Goal: Task Accomplishment & Management: Use online tool/utility

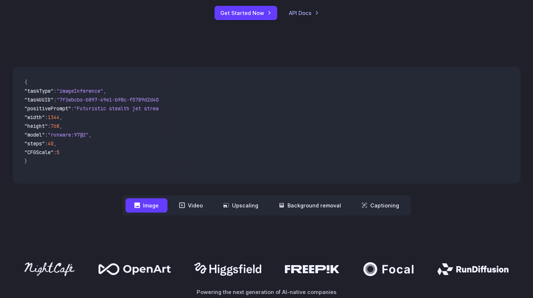
scroll to position [228, 0]
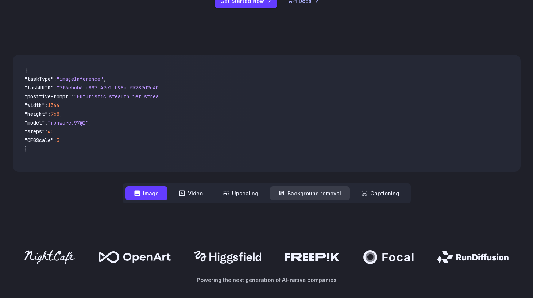
click at [326, 196] on button "Background removal" at bounding box center [310, 193] width 80 height 14
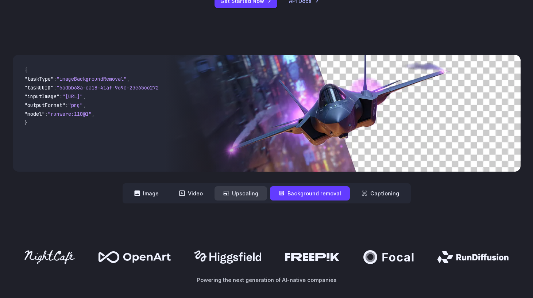
click at [259, 193] on button "Upscaling" at bounding box center [241, 193] width 53 height 14
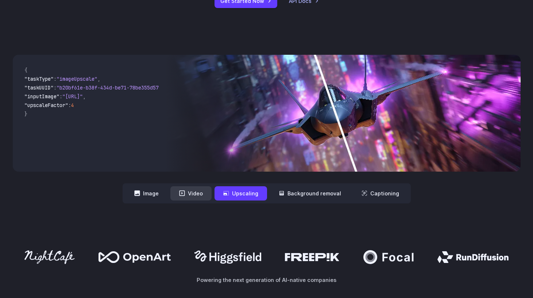
click at [194, 193] on button "Video" at bounding box center [190, 193] width 41 height 14
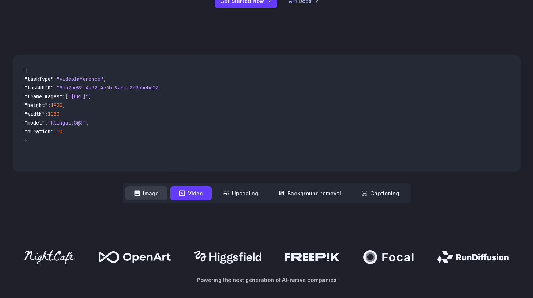
click at [149, 195] on button "Image" at bounding box center [147, 193] width 42 height 14
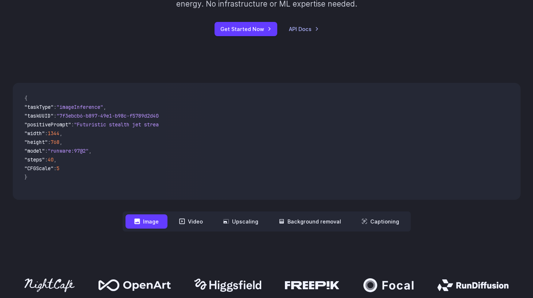
scroll to position [0, 0]
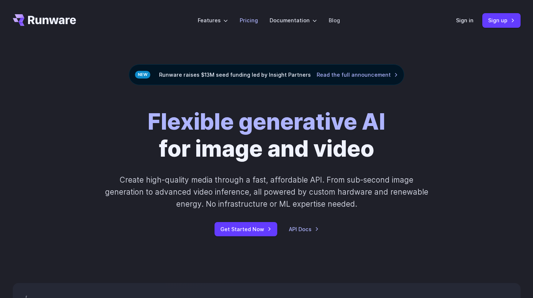
click at [249, 26] on li "Pricing" at bounding box center [249, 20] width 30 height 20
click at [252, 19] on link "Pricing" at bounding box center [249, 20] width 18 height 8
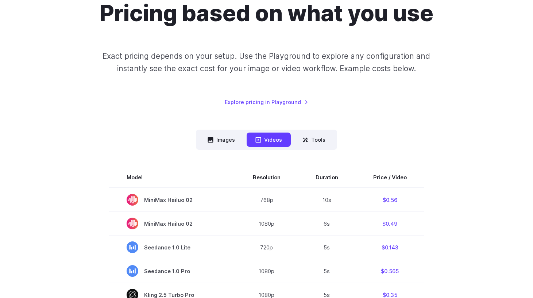
scroll to position [142, 0]
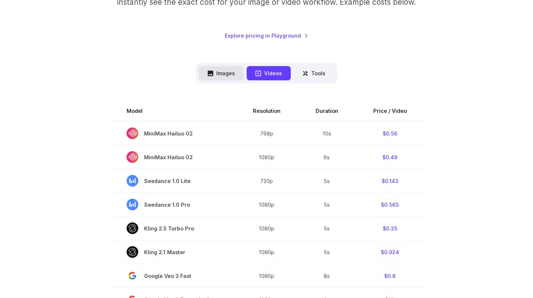
click at [235, 80] on button "Images" at bounding box center [221, 73] width 45 height 14
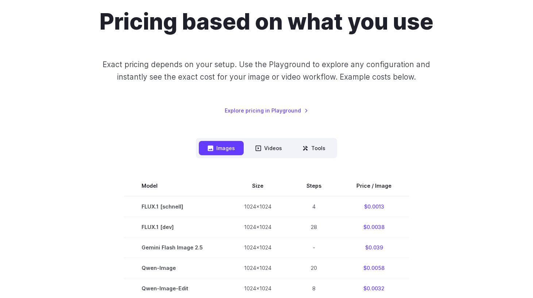
scroll to position [0, 0]
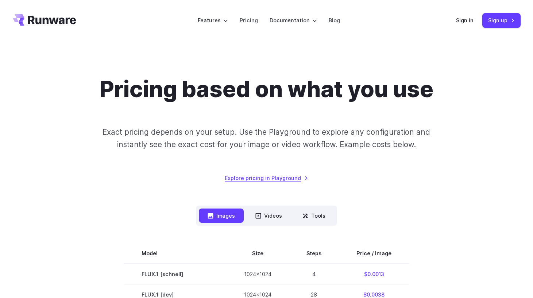
click at [249, 176] on link "Explore pricing in Playground" at bounding box center [267, 178] width 84 height 8
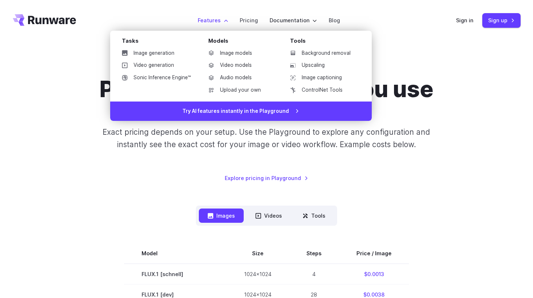
click at [212, 22] on label "Features" at bounding box center [213, 20] width 30 height 8
click at [227, 52] on link "Image models" at bounding box center [240, 53] width 76 height 11
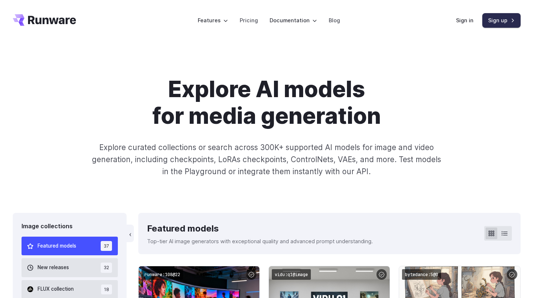
click at [498, 20] on link "Sign up" at bounding box center [501, 20] width 38 height 14
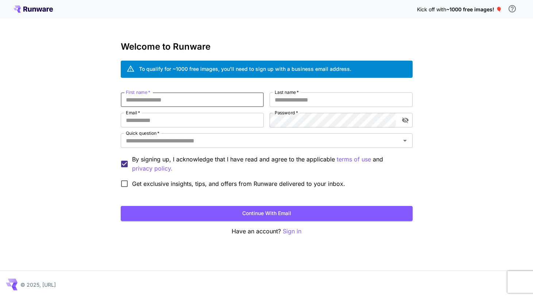
click at [190, 95] on input "First name   *" at bounding box center [192, 99] width 143 height 15
type input "****"
type input "*********"
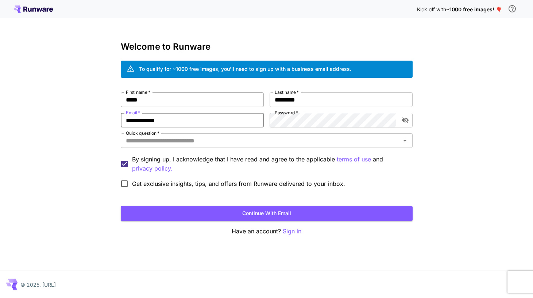
type input "**********"
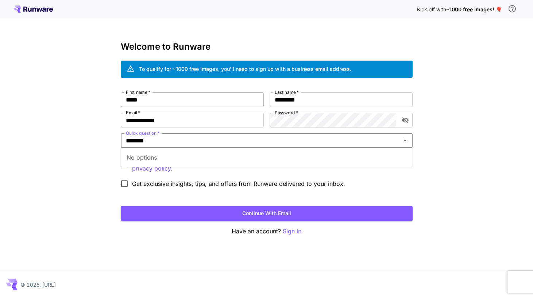
type input "*******"
click at [121, 206] on button "Continue with email" at bounding box center [267, 213] width 292 height 15
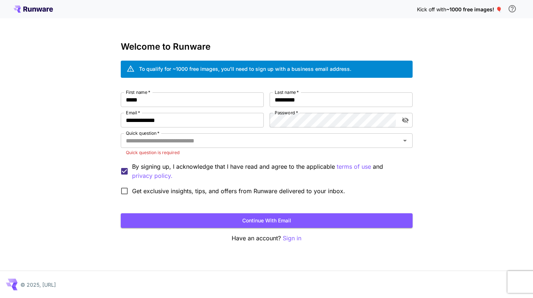
click at [106, 159] on div "**********" at bounding box center [266, 149] width 533 height 298
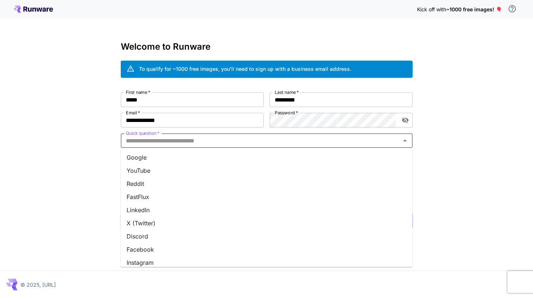
click at [142, 139] on input "Quick question   *" at bounding box center [260, 140] width 275 height 10
click at [139, 155] on li "Google" at bounding box center [267, 157] width 292 height 13
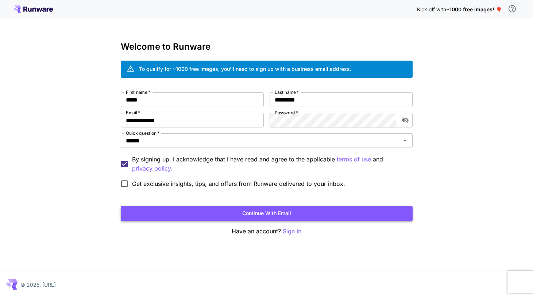
click at [144, 214] on button "Continue with email" at bounding box center [267, 213] width 292 height 15
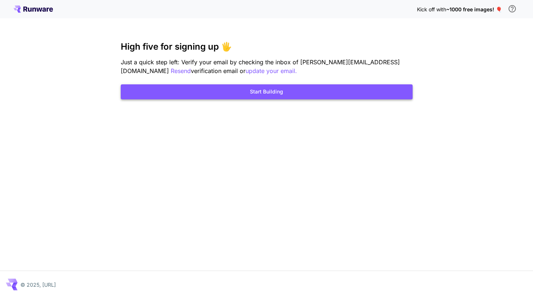
click at [174, 93] on button "Start Building" at bounding box center [267, 91] width 292 height 15
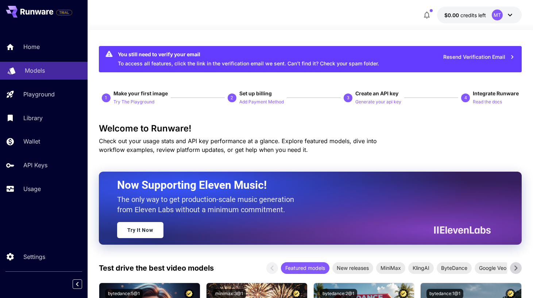
click at [35, 71] on p "Models" at bounding box center [35, 70] width 20 height 9
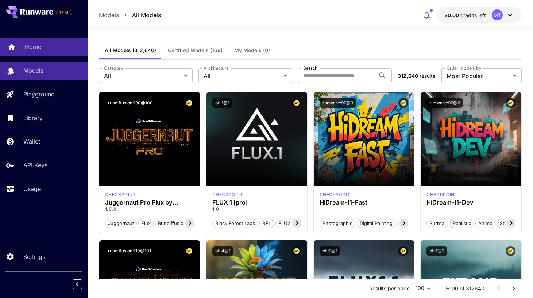
click at [43, 52] on link "Home" at bounding box center [44, 47] width 88 height 18
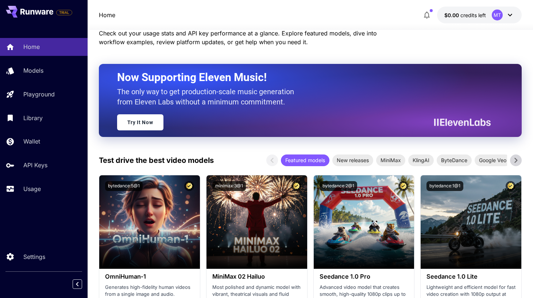
scroll to position [126, 0]
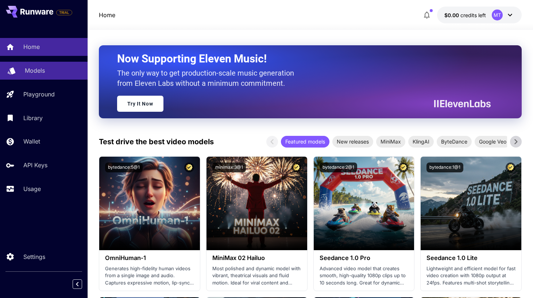
click at [35, 69] on p "Models" at bounding box center [35, 70] width 20 height 9
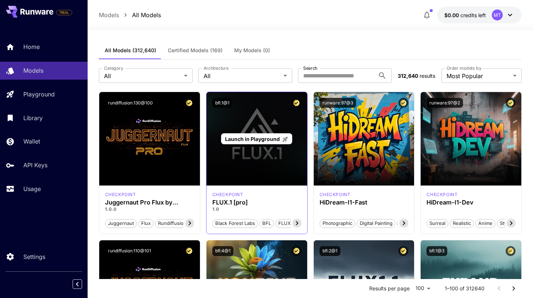
click at [251, 138] on span "Launch in Playground" at bounding box center [252, 139] width 55 height 6
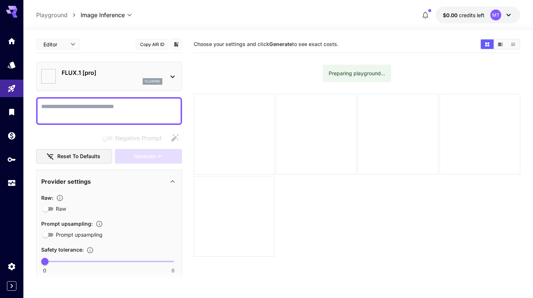
type input "**"
click at [107, 109] on textarea "Negative Prompt" at bounding box center [109, 111] width 136 height 18
paste textarea "**********"
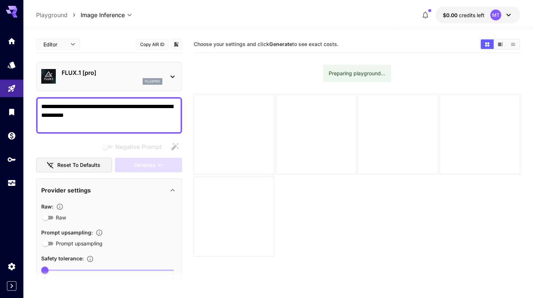
type textarea "**********"
click at [170, 88] on div "FLUX.1 [pro] fluxpro" at bounding box center [109, 77] width 146 height 30
click at [246, 146] on div at bounding box center [234, 134] width 81 height 81
click at [110, 13] on body "**********" at bounding box center [266, 177] width 533 height 355
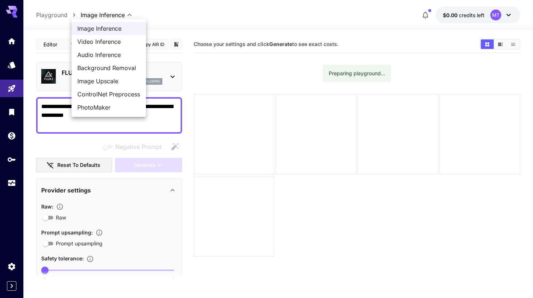
click at [39, 69] on div at bounding box center [266, 149] width 533 height 298
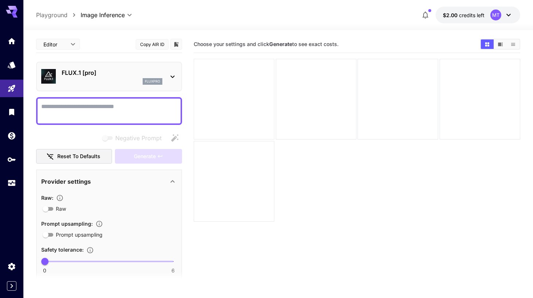
type input "**"
click at [216, 104] on div at bounding box center [234, 99] width 81 height 81
click at [182, 64] on main "**********" at bounding box center [278, 188] width 484 height 304
click at [174, 74] on icon at bounding box center [172, 76] width 9 height 9
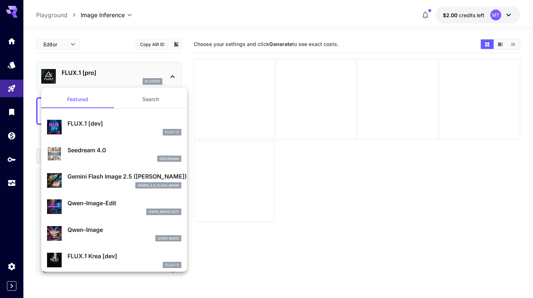
click at [115, 180] on p "Gemini Flash Image 2.5 ([PERSON_NAME])" at bounding box center [124, 176] width 114 height 9
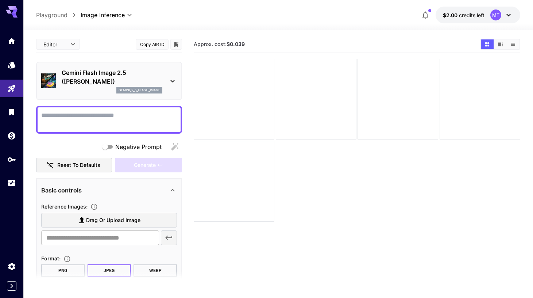
click at [82, 120] on textarea "Negative Prompt" at bounding box center [109, 120] width 136 height 18
paste textarea "**********"
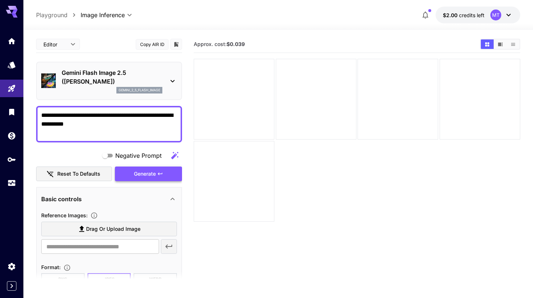
click at [142, 174] on span "Generate" at bounding box center [145, 173] width 22 height 9
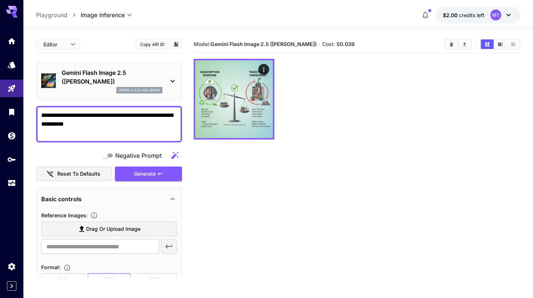
click at [116, 123] on textarea "**********" at bounding box center [109, 124] width 136 height 26
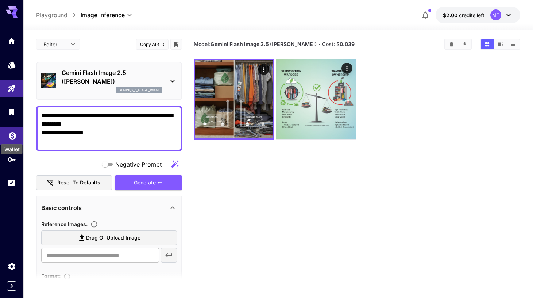
type textarea "**********"
click at [11, 135] on icon "Wallet" at bounding box center [12, 133] width 9 height 9
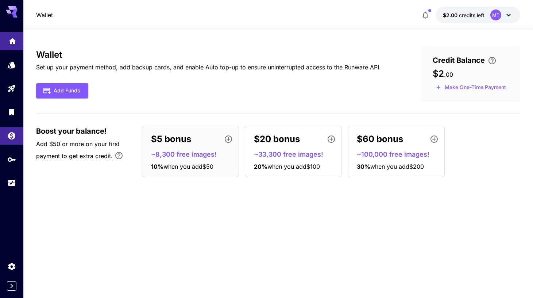
click at [7, 45] on link at bounding box center [11, 41] width 23 height 18
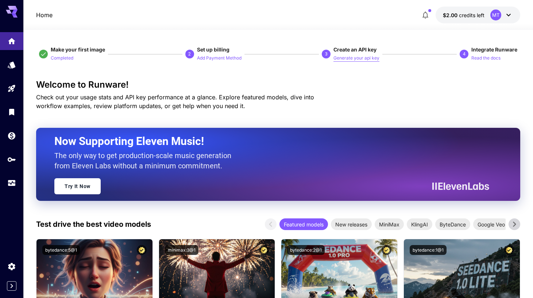
click at [352, 57] on p "Generate your api key" at bounding box center [356, 58] width 46 height 7
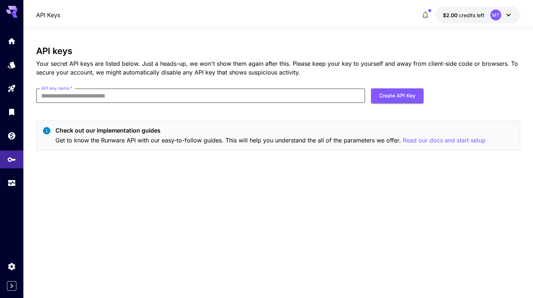
click at [243, 96] on input "API key name   *" at bounding box center [200, 95] width 329 height 15
type input "*********"
click at [396, 98] on button "Create API Key" at bounding box center [397, 95] width 53 height 15
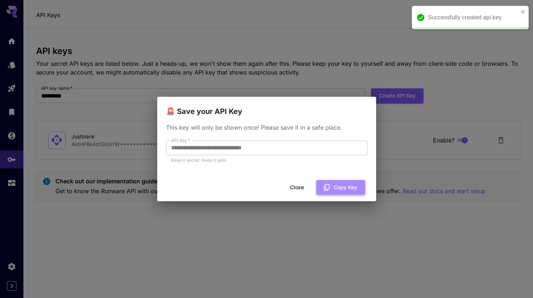
click at [341, 183] on button "Copy Key" at bounding box center [340, 187] width 49 height 15
click at [305, 185] on button "Close" at bounding box center [302, 187] width 33 height 15
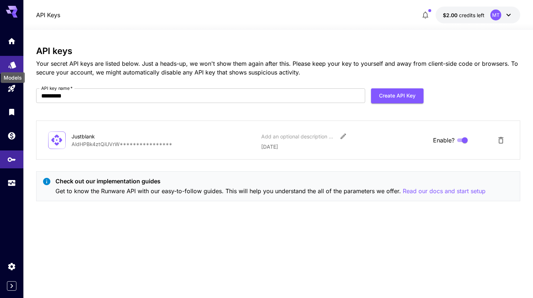
click at [15, 63] on icon "Models" at bounding box center [12, 62] width 9 height 9
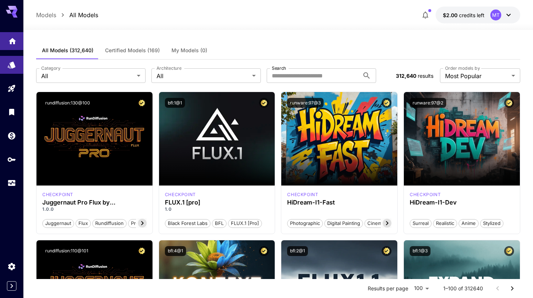
click at [14, 46] on link at bounding box center [11, 41] width 23 height 18
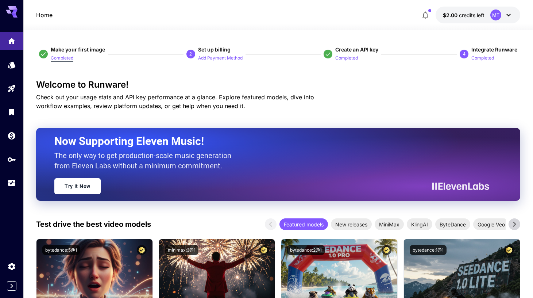
click at [66, 58] on p "Completed" at bounding box center [62, 58] width 23 height 7
click at [77, 50] on span "Make your first image" at bounding box center [78, 49] width 54 height 6
click at [481, 56] on p "Completed" at bounding box center [482, 58] width 23 height 7
click at [202, 55] on p "Add Payment Method" at bounding box center [220, 58] width 45 height 7
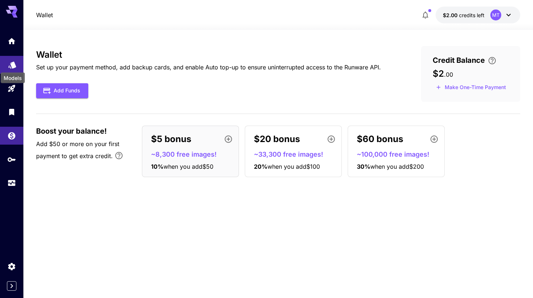
click at [13, 65] on icon "Models" at bounding box center [12, 62] width 8 height 7
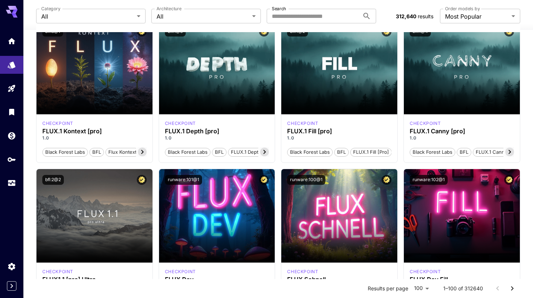
scroll to position [317, 0]
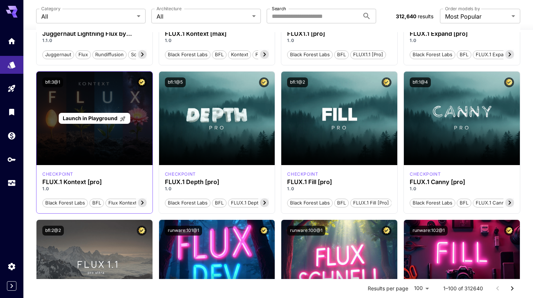
click at [91, 142] on div "Launch in Playground" at bounding box center [94, 118] width 116 height 93
click at [96, 116] on span "Launch in Playground" at bounding box center [90, 118] width 55 height 6
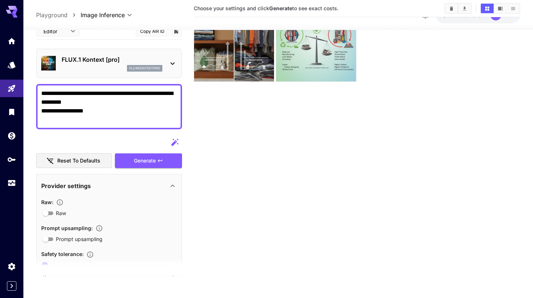
scroll to position [58, 0]
click at [143, 162] on span "Generate" at bounding box center [145, 160] width 22 height 9
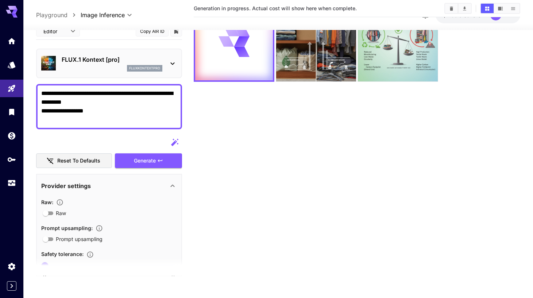
scroll to position [0, 0]
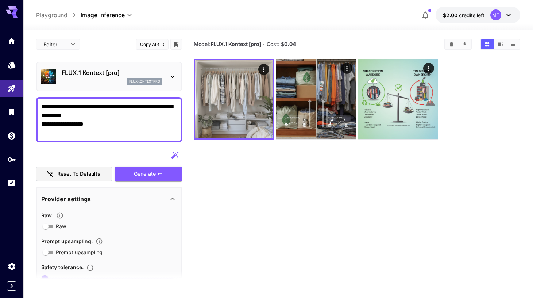
click at [160, 74] on p "FLUX.1 Kontext [pro]" at bounding box center [112, 72] width 101 height 9
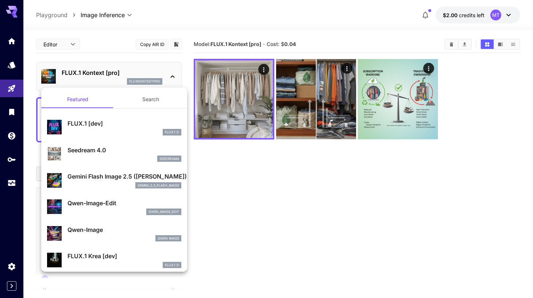
click at [101, 180] on p "Gemini Flash Image 2.5 ([PERSON_NAME])" at bounding box center [124, 176] width 114 height 9
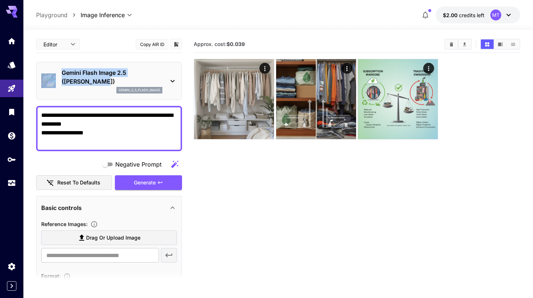
drag, startPoint x: 36, startPoint y: 67, endPoint x: 115, endPoint y: 84, distance: 80.7
click at [115, 84] on section "**********" at bounding box center [278, 192] width 510 height 325
copy div "Gemini Flash Image 2.5 ([PERSON_NAME])"
click at [7, 185] on link at bounding box center [11, 183] width 23 height 18
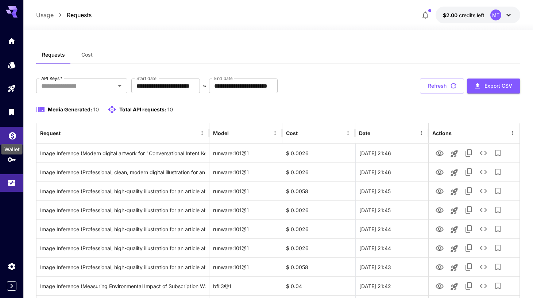
click at [11, 138] on icon "Wallet" at bounding box center [12, 133] width 9 height 9
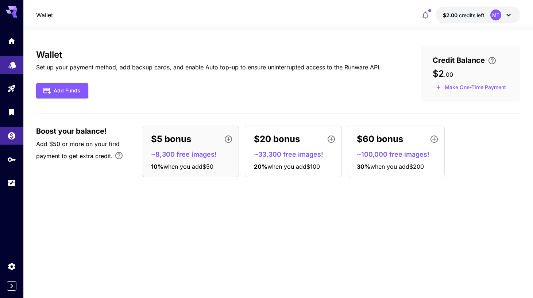
click at [11, 62] on icon "Models" at bounding box center [12, 62] width 8 height 7
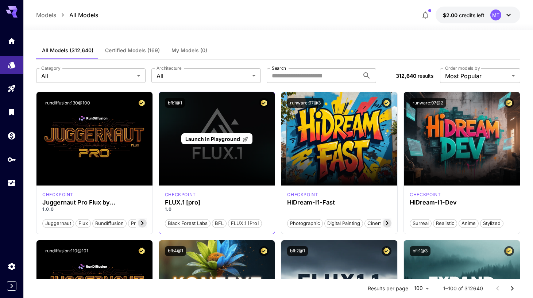
click at [224, 144] on div "Launch in Playground" at bounding box center [217, 138] width 116 height 93
click at [225, 136] on span "Launch in Playground" at bounding box center [212, 139] width 55 height 6
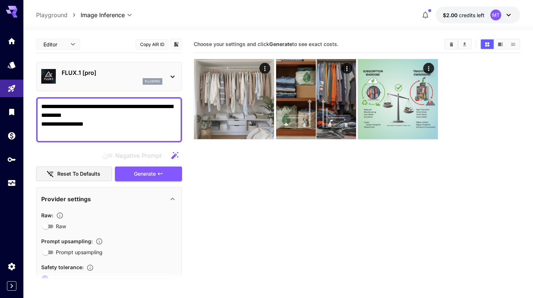
click at [131, 82] on div "fluxpro" at bounding box center [112, 81] width 101 height 7
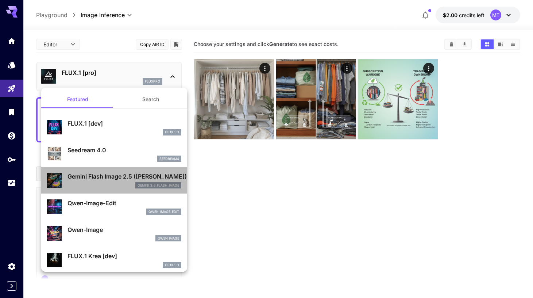
click at [63, 180] on div "Gemini Flash Image 2.5 (Nano Banana) gemini_2_5_flash_image" at bounding box center [114, 180] width 134 height 22
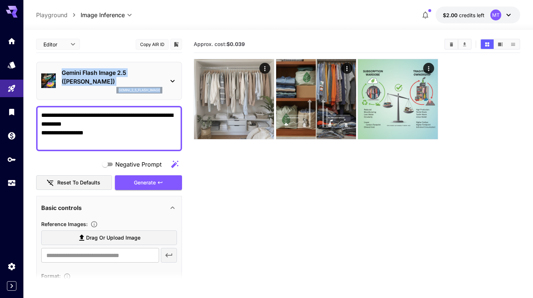
drag, startPoint x: 58, startPoint y: 67, endPoint x: 166, endPoint y: 92, distance: 110.2
click at [166, 92] on div "Gemini Flash Image 2.5 (Nano Banana) gemini_2_5_flash_image" at bounding box center [109, 80] width 136 height 31
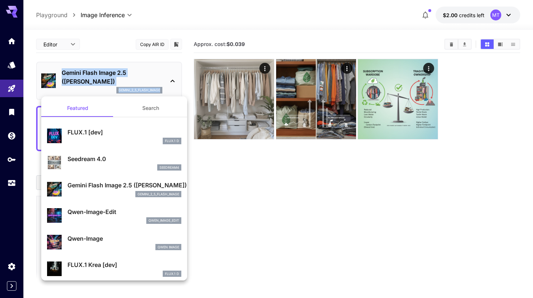
copy div "Gemini Flash Image 2.5 (Nano Banana) gemini_2_5_flash_image"
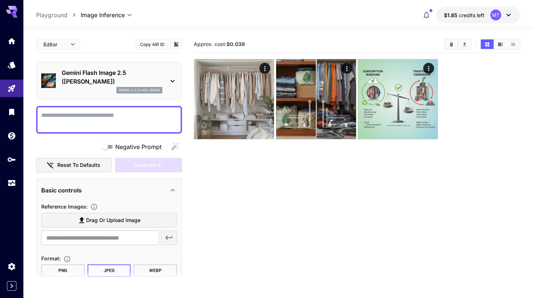
paste textarea "**********"
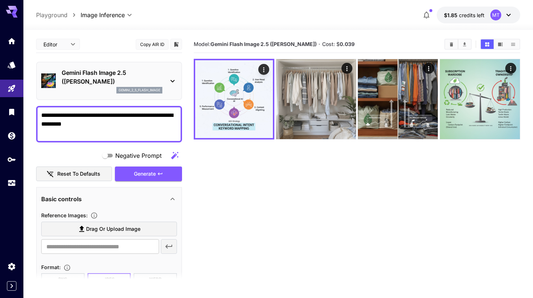
click at [153, 131] on textarea "**********" at bounding box center [109, 124] width 136 height 26
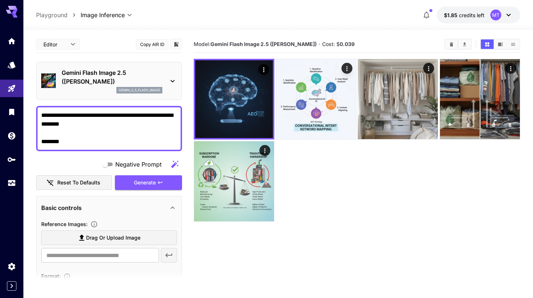
type textarea "**********"
click at [12, 58] on link at bounding box center [11, 65] width 23 height 18
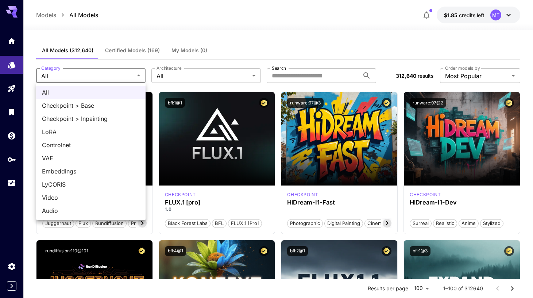
click at [173, 71] on div at bounding box center [266, 149] width 533 height 298
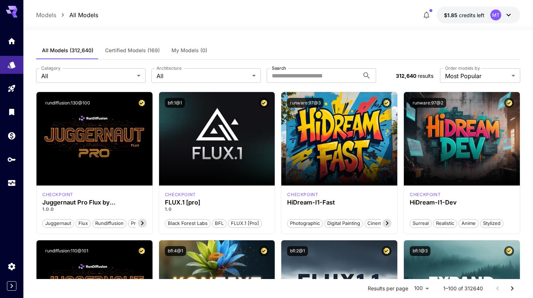
click at [183, 66] on div "**********" at bounding box center [278, 75] width 484 height 32
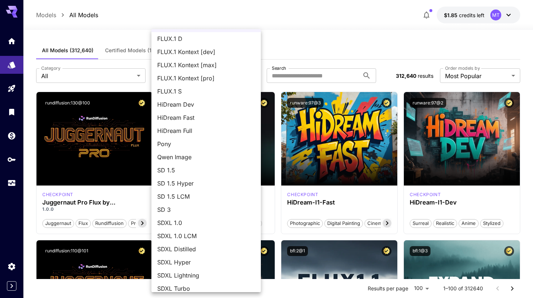
scroll to position [19, 0]
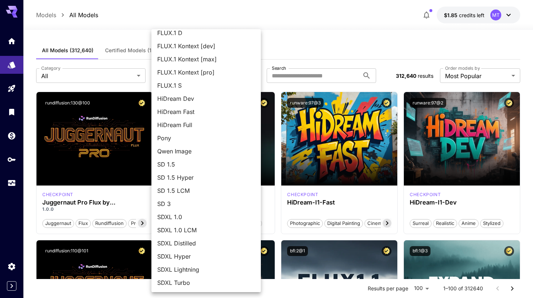
click at [121, 157] on div at bounding box center [266, 149] width 533 height 298
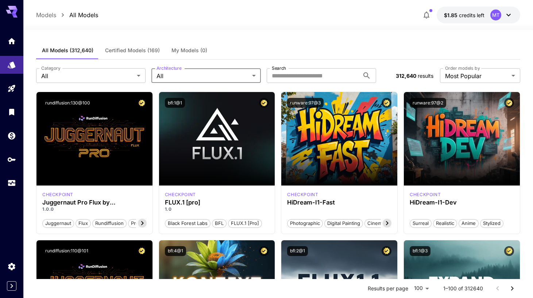
click at [232, 131] on div "Launch in Playground" at bounding box center [217, 138] width 116 height 93
click at [233, 112] on div "bfl:1@1" at bounding box center [217, 103] width 116 height 22
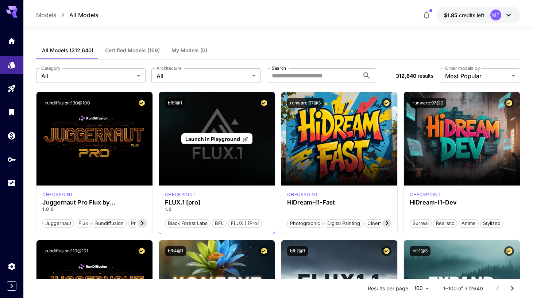
click at [203, 182] on div "Launch in Playground" at bounding box center [217, 138] width 116 height 93
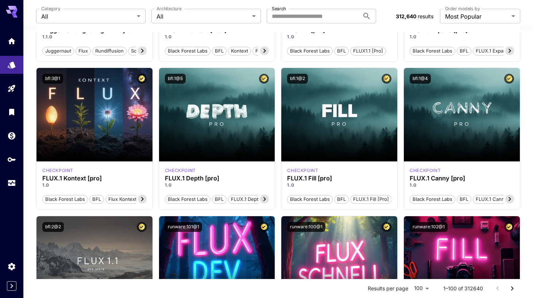
scroll to position [316, 0]
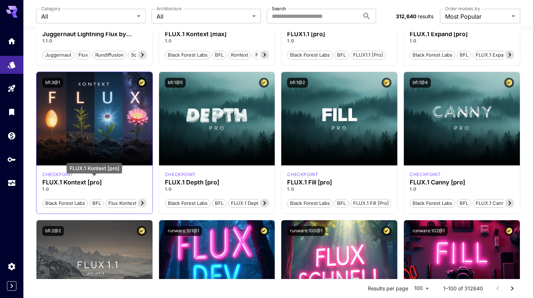
click at [85, 183] on h3 "FLUX.1 Kontext [pro]" at bounding box center [94, 182] width 104 height 7
copy h3 "FLUX.1 Kontext [pro]"
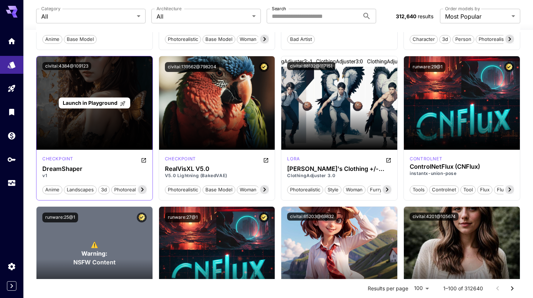
scroll to position [3141, 0]
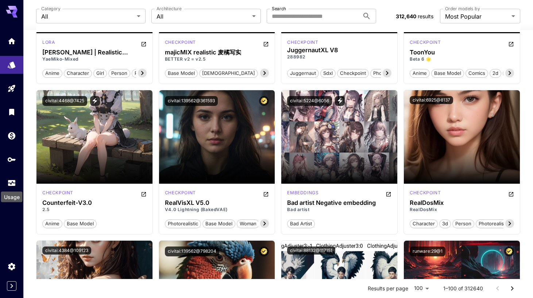
click at [10, 189] on div "Usage" at bounding box center [11, 194] width 23 height 16
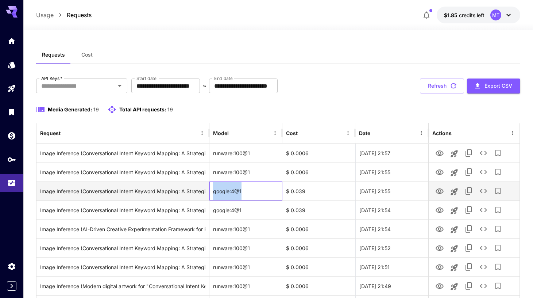
drag, startPoint x: 213, startPoint y: 192, endPoint x: 252, endPoint y: 191, distance: 38.3
click at [252, 192] on div "google:4@1" at bounding box center [245, 190] width 73 height 19
copy div "google:4@1"
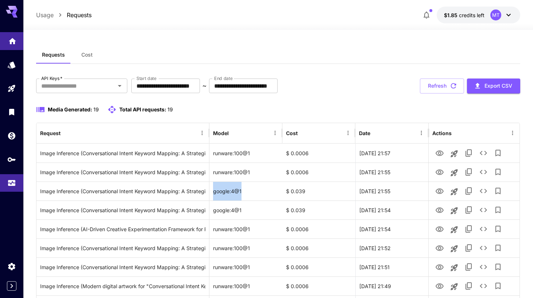
click at [12, 44] on link at bounding box center [11, 41] width 23 height 18
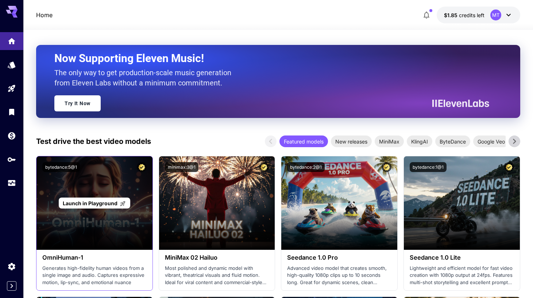
scroll to position [82, 0]
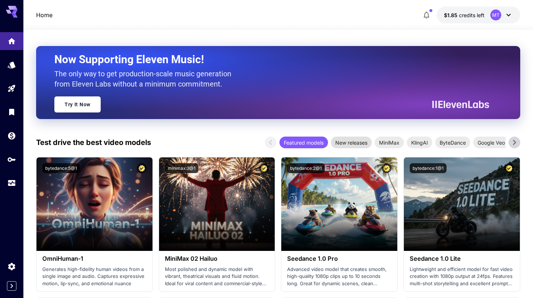
click at [346, 140] on span "New releases" at bounding box center [351, 143] width 41 height 8
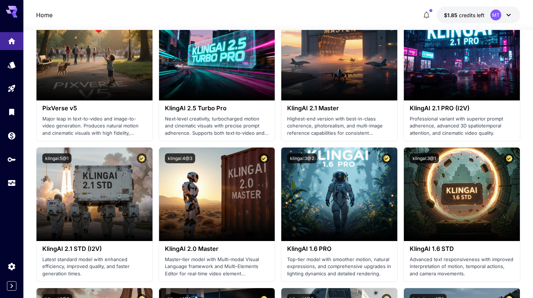
scroll to position [269, 0]
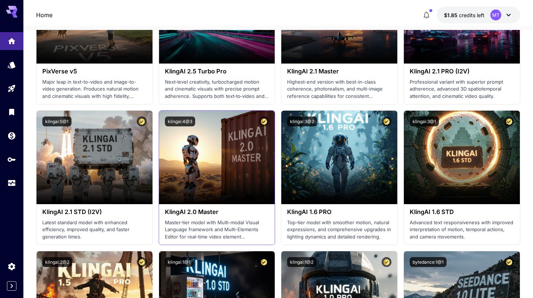
click at [185, 210] on h3 "KlingAI 2.0 Master" at bounding box center [217, 211] width 104 height 7
click at [188, 216] on div "KlingAI 2.0 Master Master-tier model with Multi-modal Visual Language framework…" at bounding box center [217, 224] width 116 height 40
click at [192, 210] on h3 "KlingAI 2.0 Master" at bounding box center [217, 211] width 104 height 7
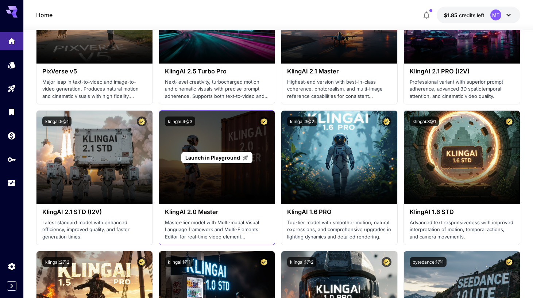
click at [206, 196] on div "Launch in Playground" at bounding box center [217, 157] width 116 height 93
click at [218, 176] on div "Launch in Playground" at bounding box center [217, 157] width 116 height 93
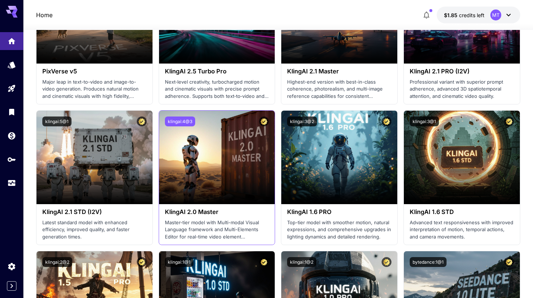
click at [187, 118] on button "klingai:4@3" at bounding box center [180, 121] width 30 height 10
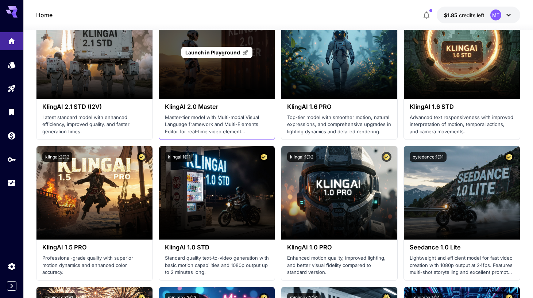
scroll to position [433, 0]
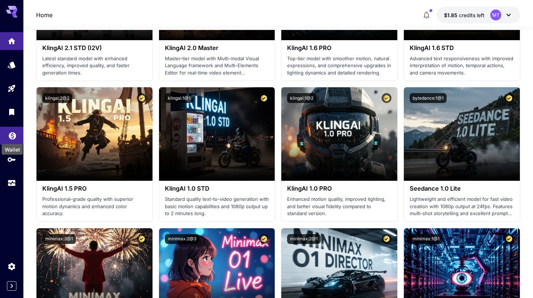
click at [9, 137] on icon "Wallet" at bounding box center [12, 133] width 7 height 7
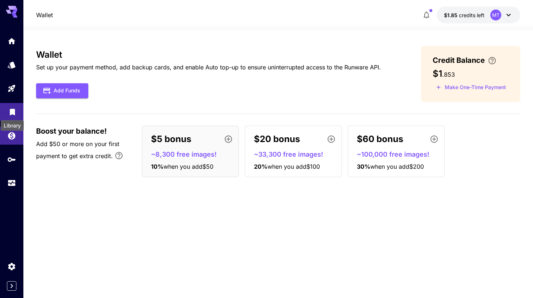
click at [16, 111] on icon "Library" at bounding box center [12, 109] width 9 height 9
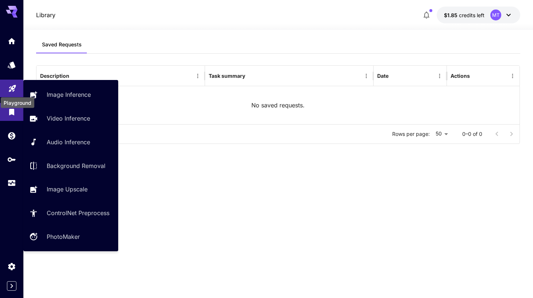
click at [10, 90] on icon "Playground" at bounding box center [12, 86] width 9 height 9
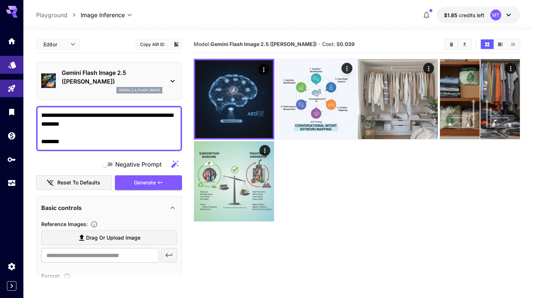
click at [12, 73] on link at bounding box center [11, 65] width 23 height 18
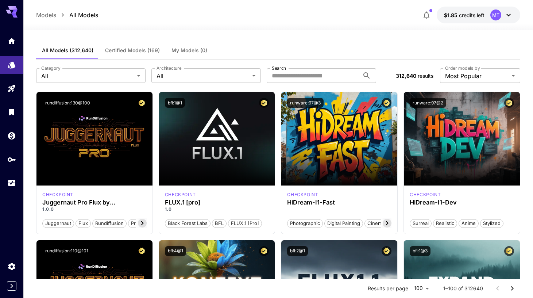
click at [11, 51] on div at bounding box center [11, 111] width 23 height 159
click at [11, 42] on icon "Home" at bounding box center [12, 39] width 9 height 9
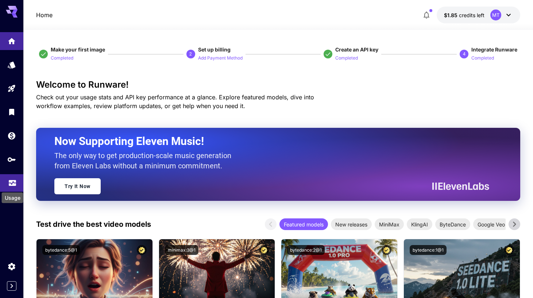
click at [11, 183] on icon "Usage" at bounding box center [12, 182] width 7 height 4
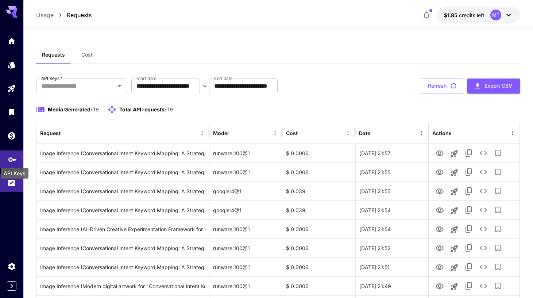
click at [13, 155] on icon "API Keys" at bounding box center [12, 157] width 9 height 9
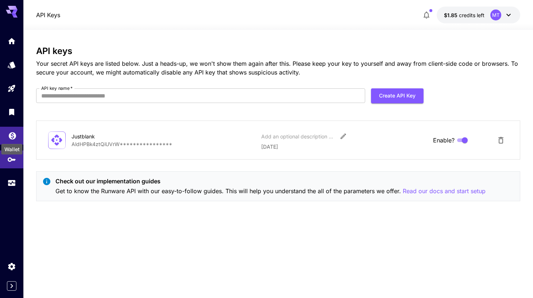
click at [8, 129] on link at bounding box center [11, 136] width 23 height 18
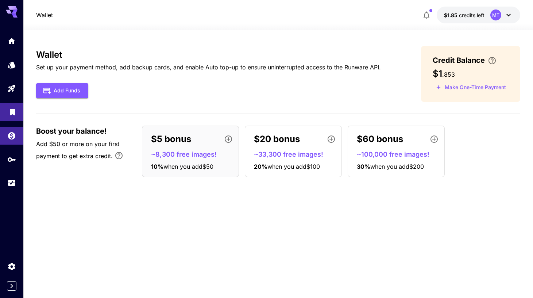
click at [8, 112] on icon "Library" at bounding box center [12, 109] width 9 height 9
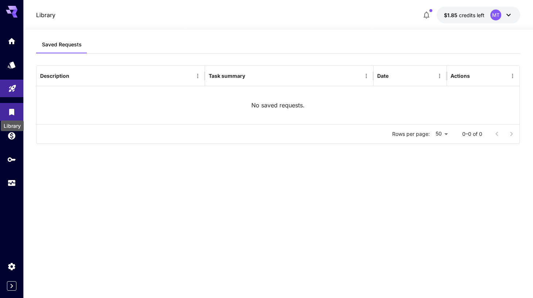
click at [12, 92] on link at bounding box center [11, 89] width 23 height 18
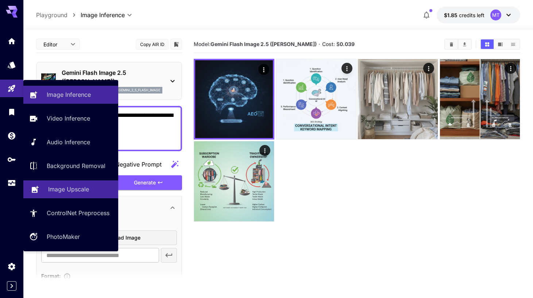
click at [60, 192] on p "Image Upscale" at bounding box center [68, 189] width 41 height 9
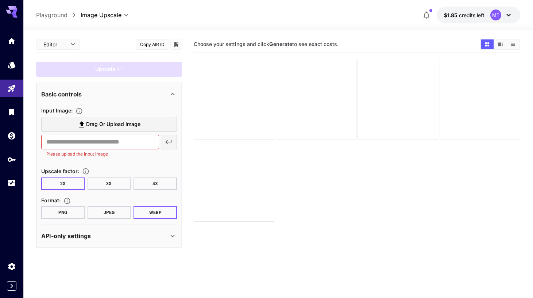
type input "**********"
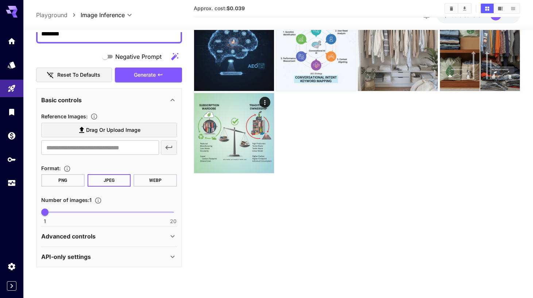
scroll to position [58, 0]
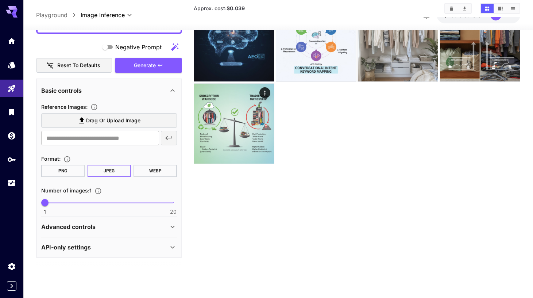
click at [72, 248] on p "API-only settings" at bounding box center [66, 247] width 50 height 9
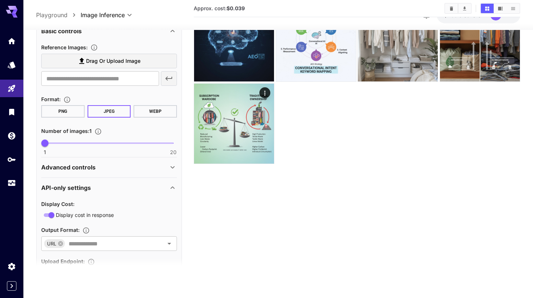
scroll to position [202, 0]
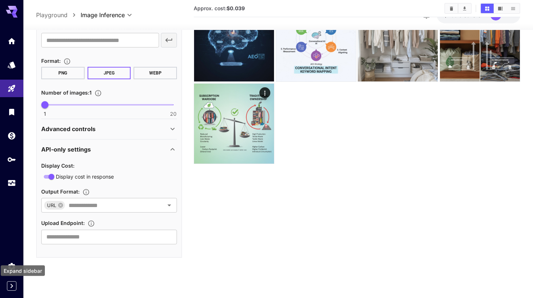
click at [14, 285] on icon "Expand sidebar" at bounding box center [11, 285] width 9 height 9
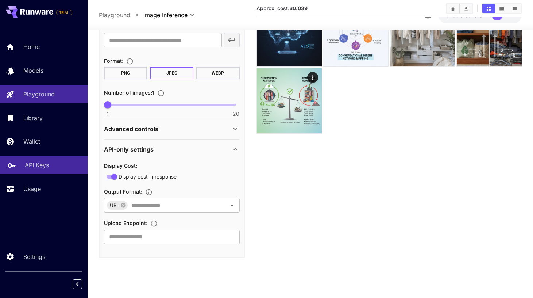
click at [20, 169] on link "API Keys" at bounding box center [44, 165] width 88 height 18
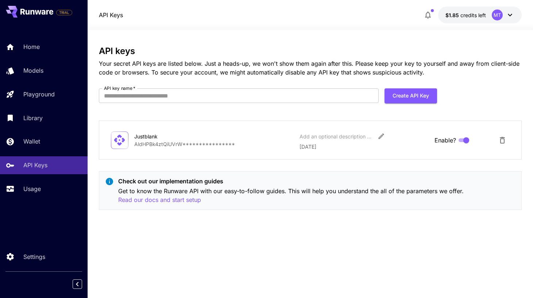
click at [26, 151] on div "Home Models Playground Library Wallet API Keys Usage" at bounding box center [44, 117] width 88 height 159
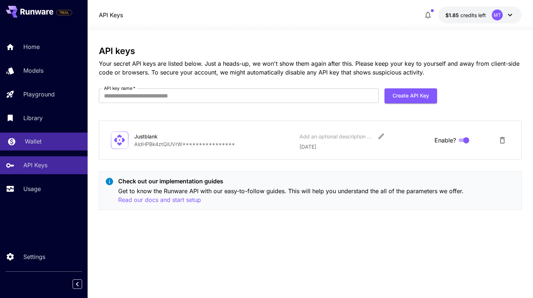
click at [30, 139] on p "Wallet" at bounding box center [33, 141] width 17 height 9
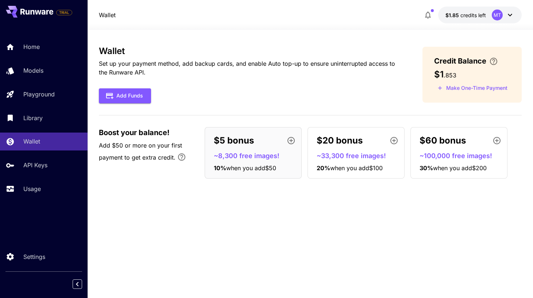
click at [31, 128] on div "Home Models Playground Library Wallet API Keys Usage" at bounding box center [44, 117] width 88 height 159
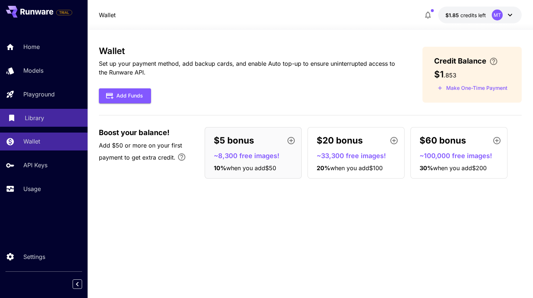
click at [33, 114] on p "Library" at bounding box center [34, 117] width 19 height 9
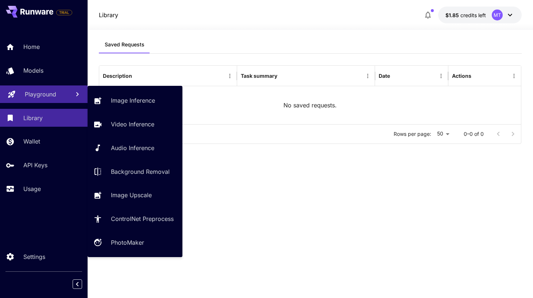
click at [36, 96] on p "Playground" at bounding box center [40, 94] width 31 height 9
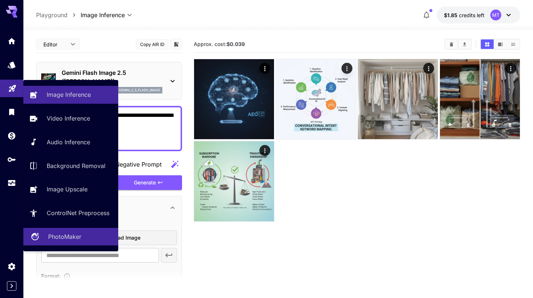
click at [49, 237] on p "PhotoMaker" at bounding box center [64, 236] width 33 height 9
type input "**********"
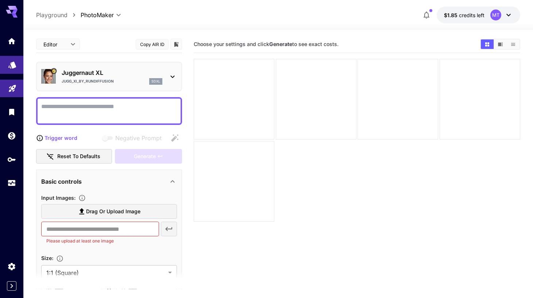
click at [8, 68] on link at bounding box center [11, 65] width 23 height 18
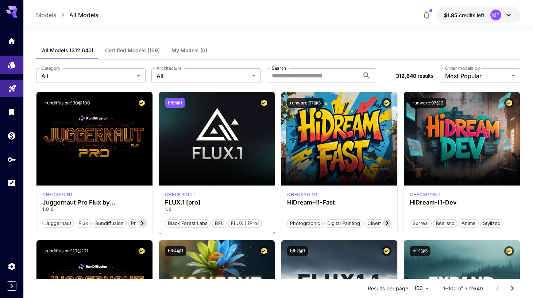
click at [173, 102] on button "bfl:1@1" at bounding box center [175, 103] width 20 height 10
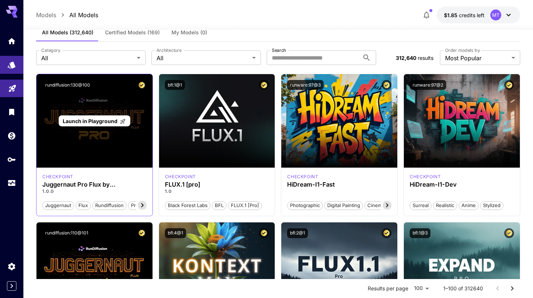
scroll to position [19, 0]
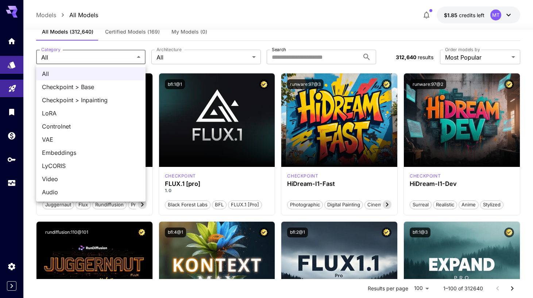
click at [175, 63] on div at bounding box center [266, 149] width 533 height 298
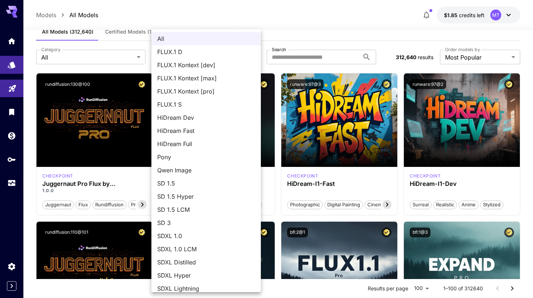
click at [301, 55] on div at bounding box center [266, 149] width 533 height 298
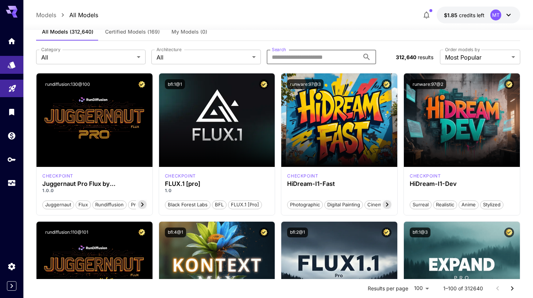
click at [301, 55] on input "Search" at bounding box center [313, 57] width 93 height 15
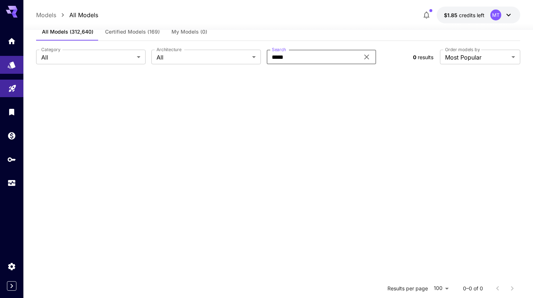
type input "******"
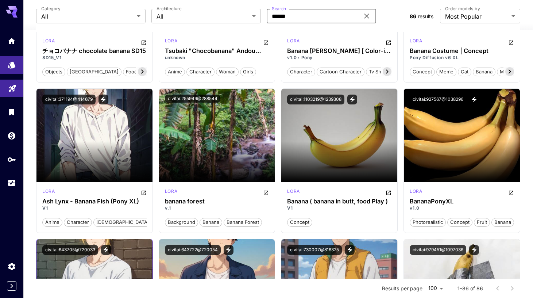
scroll to position [2012, 0]
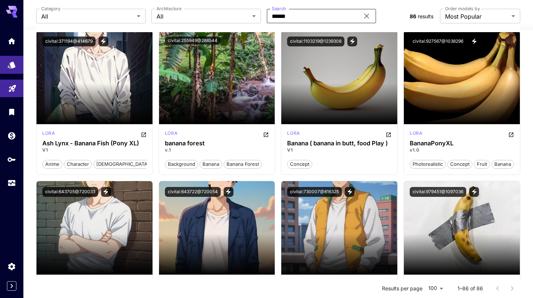
click at [288, 21] on input "******" at bounding box center [313, 16] width 93 height 15
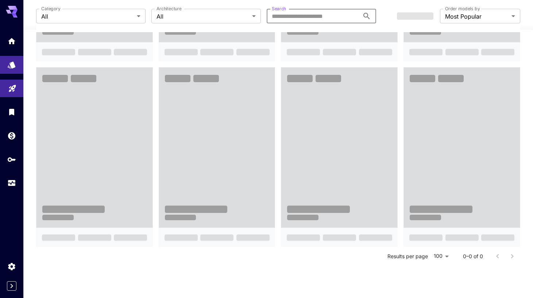
scroll to position [766, 0]
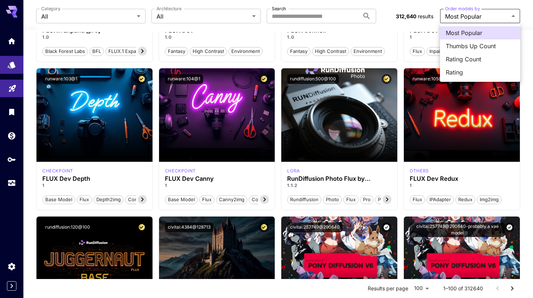
click at [444, 69] on li "Rating" at bounding box center [480, 72] width 80 height 13
type input "******"
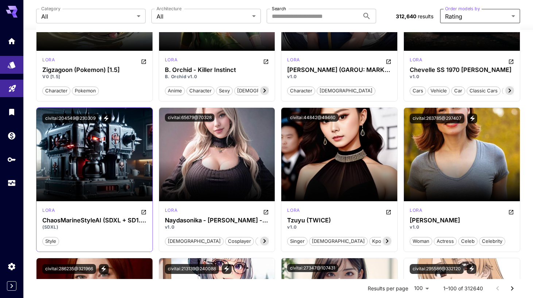
scroll to position [0, 0]
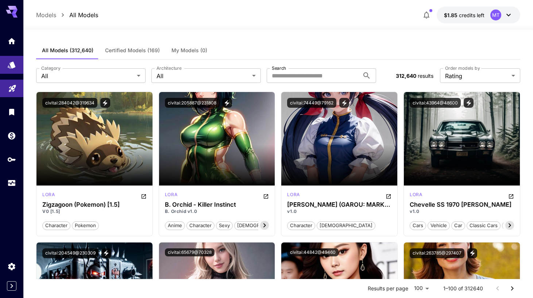
click at [18, 55] on div at bounding box center [11, 111] width 23 height 159
click at [15, 65] on icon "Models" at bounding box center [12, 62] width 9 height 9
click at [50, 49] on span "All Models (312,640)" at bounding box center [67, 50] width 51 height 7
click at [7, 44] on link at bounding box center [11, 41] width 23 height 18
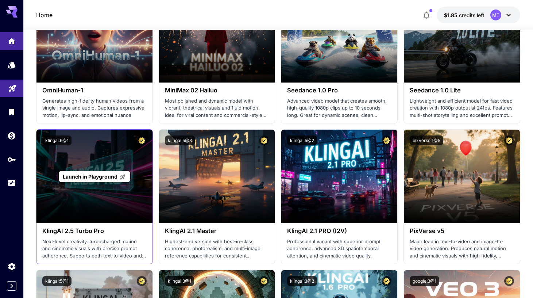
scroll to position [252, 0]
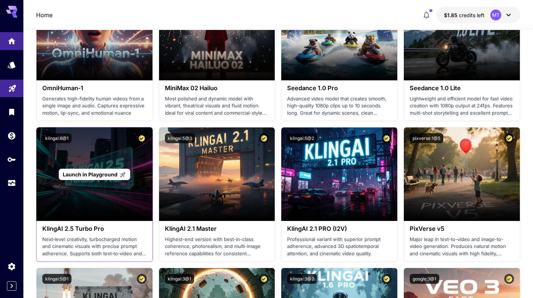
click at [138, 207] on div "Launch in Playground" at bounding box center [94, 173] width 116 height 93
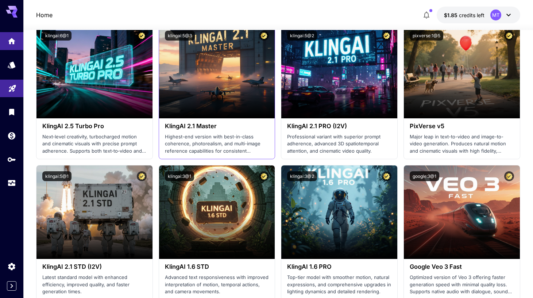
scroll to position [392, 0]
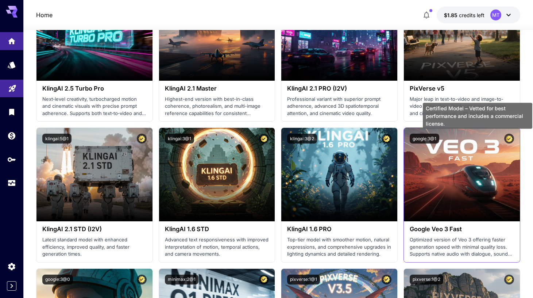
click at [509, 138] on icon "Certified Model – Vetted for best performance and includes a commercial license." at bounding box center [509, 138] width 7 height 7
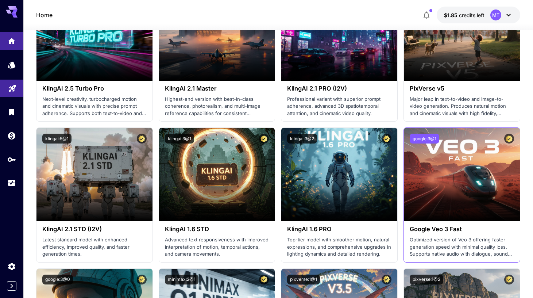
click at [431, 138] on button "google:3@1" at bounding box center [425, 139] width 30 height 10
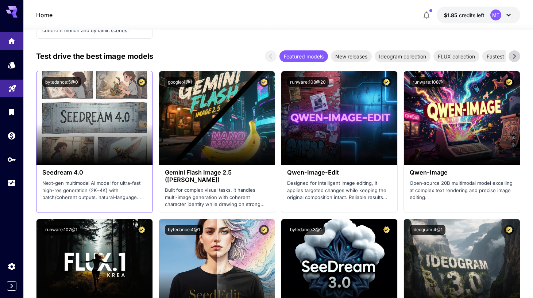
scroll to position [1026, 0]
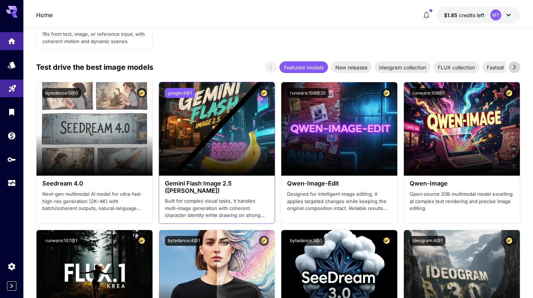
click at [186, 91] on button "google:4@1" at bounding box center [180, 93] width 30 height 10
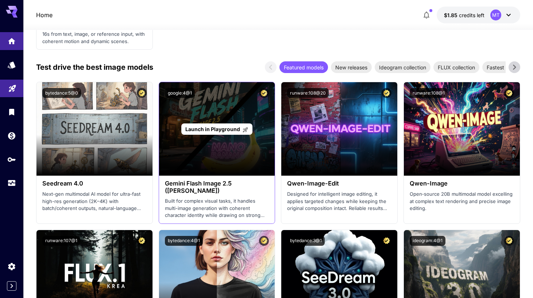
click at [212, 173] on div "Launch in Playground" at bounding box center [217, 128] width 116 height 93
click at [221, 173] on div "Launch in Playground" at bounding box center [217, 128] width 116 height 93
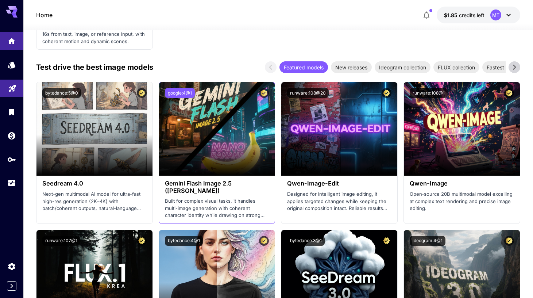
click at [181, 94] on button "google:4@1" at bounding box center [180, 93] width 30 height 10
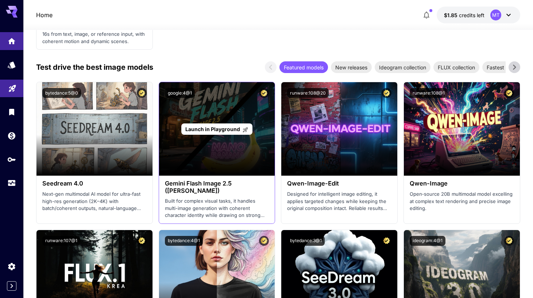
click at [214, 127] on span "Launch in Playground" at bounding box center [212, 129] width 55 height 6
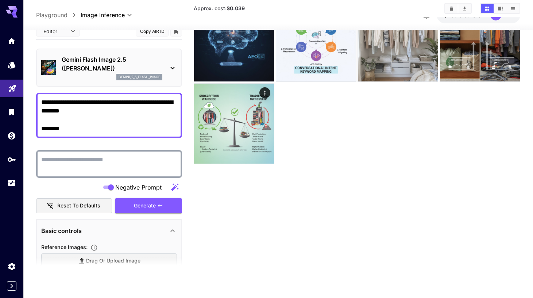
click at [62, 124] on textarea "**********" at bounding box center [109, 115] width 136 height 35
click at [72, 128] on textarea "**********" at bounding box center [109, 115] width 136 height 35
click at [77, 155] on textarea "Negative Prompt" at bounding box center [109, 164] width 136 height 18
paste textarea "**********"
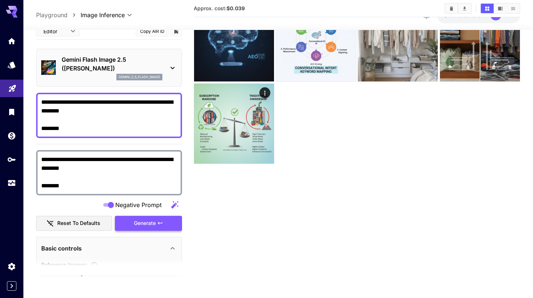
type textarea "**********"
click at [144, 219] on span "Generate" at bounding box center [145, 223] width 22 height 9
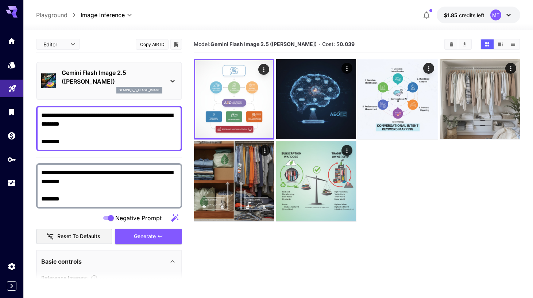
click at [119, 181] on textarea "**********" at bounding box center [109, 185] width 136 height 35
click at [112, 135] on textarea "**********" at bounding box center [109, 128] width 136 height 35
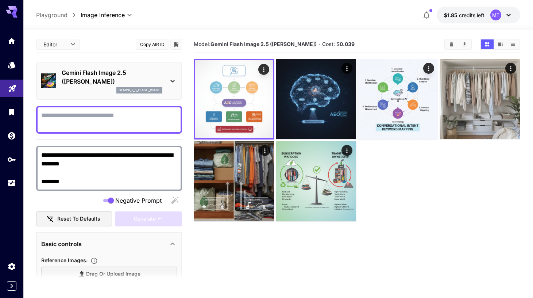
click at [125, 170] on textarea "**********" at bounding box center [109, 168] width 136 height 35
click at [108, 166] on textarea "**********" at bounding box center [109, 168] width 136 height 35
drag, startPoint x: 101, startPoint y: 159, endPoint x: 27, endPoint y: 148, distance: 74.1
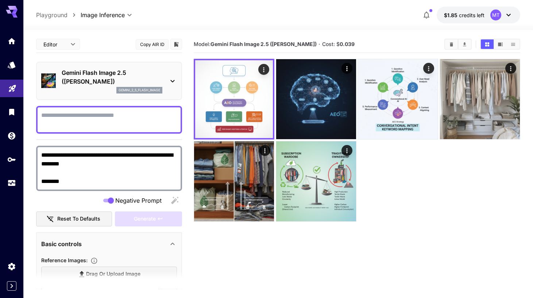
click at [27, 148] on section "**********" at bounding box center [278, 192] width 510 height 325
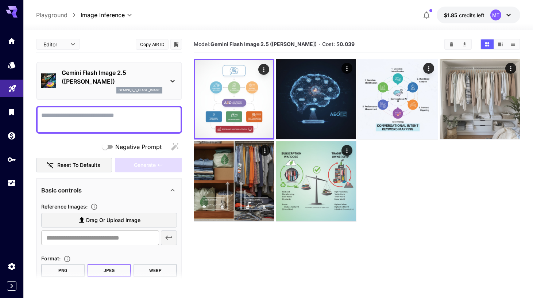
click at [80, 116] on textarea "Negative Prompt" at bounding box center [109, 120] width 136 height 18
paste textarea "**********"
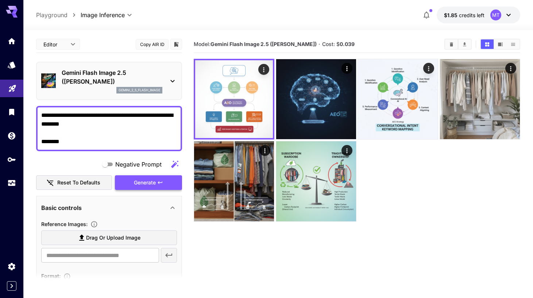
type textarea "**********"
click at [145, 184] on span "Generate" at bounding box center [145, 182] width 22 height 9
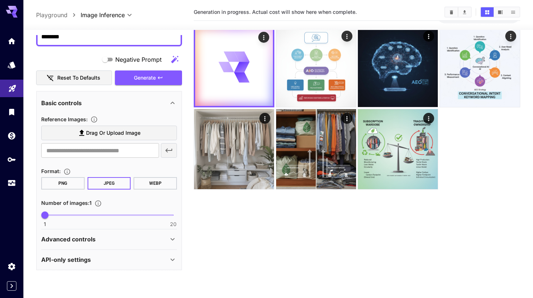
scroll to position [58, 0]
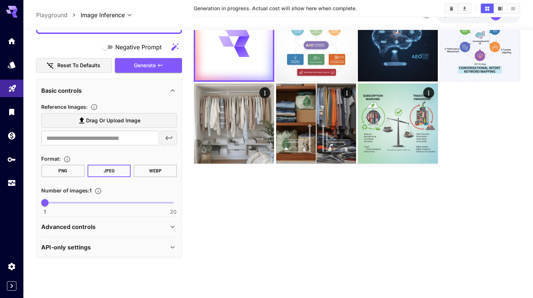
click at [79, 250] on p "API-only settings" at bounding box center [66, 247] width 50 height 9
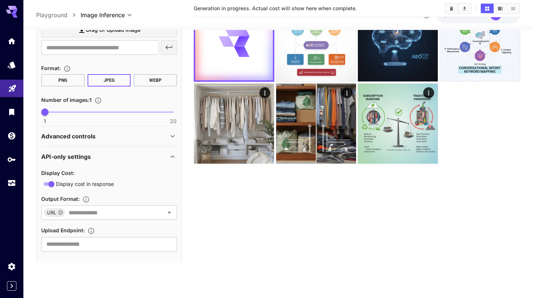
scroll to position [202, 0]
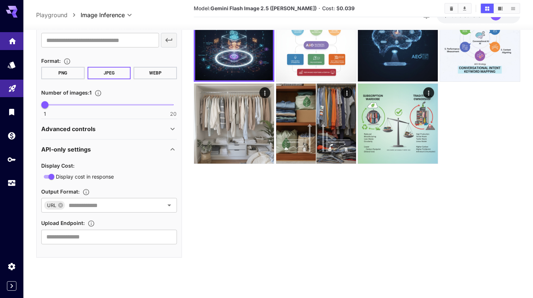
click at [13, 46] on link at bounding box center [11, 41] width 23 height 18
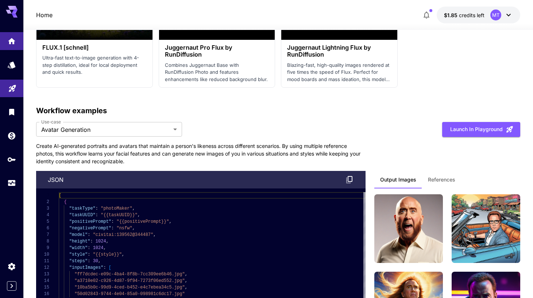
scroll to position [2006, 0]
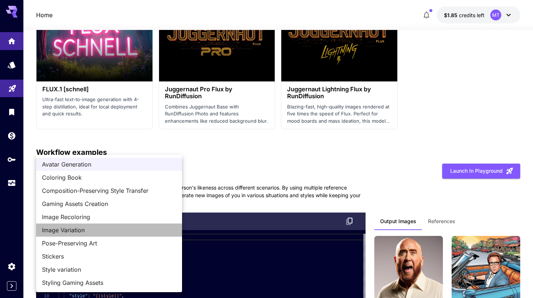
click at [85, 229] on span "Image Variation" at bounding box center [109, 229] width 134 height 9
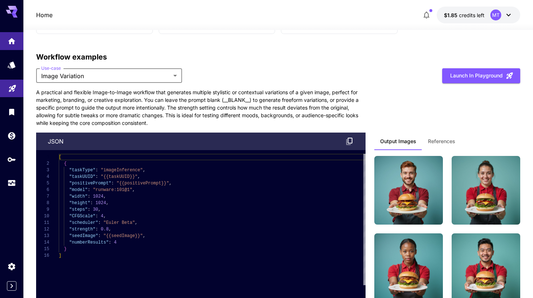
scroll to position [2111, 0]
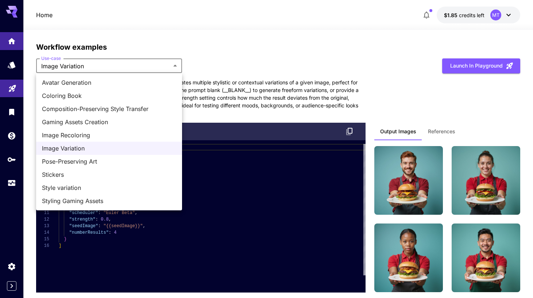
click at [71, 137] on span "Image Recoloring" at bounding box center [109, 135] width 134 height 9
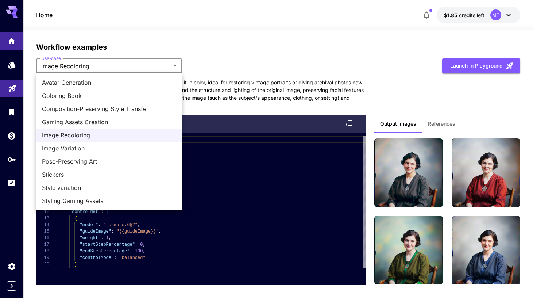
click at [77, 163] on span "Pose-Preserving Art" at bounding box center [109, 161] width 134 height 9
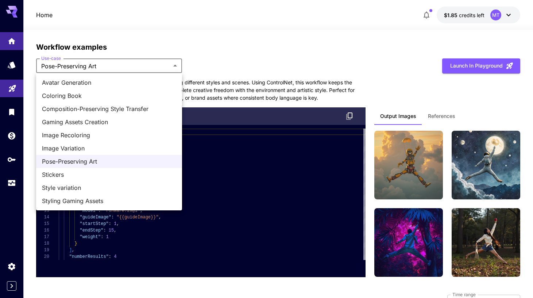
click at [81, 185] on span "Style variation" at bounding box center [109, 187] width 134 height 9
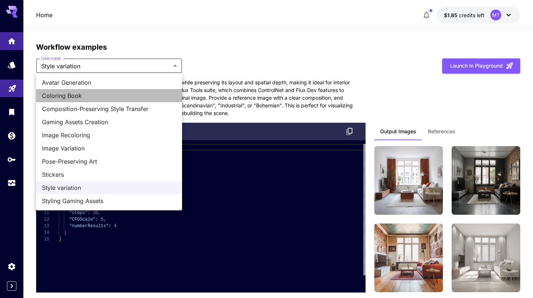
click at [99, 97] on span "Coloring Book" at bounding box center [109, 95] width 134 height 9
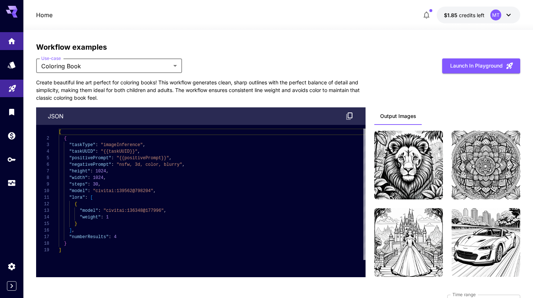
click at [108, 74] on div "**********" at bounding box center [278, 159] width 484 height 235
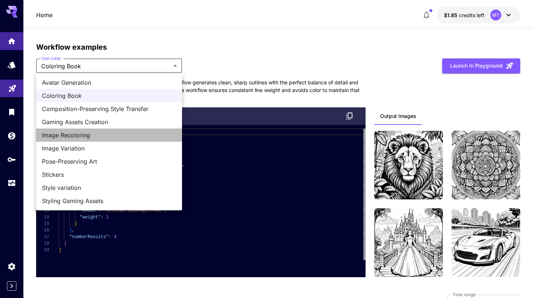
click at [99, 133] on span "Image Recoloring" at bounding box center [109, 135] width 134 height 9
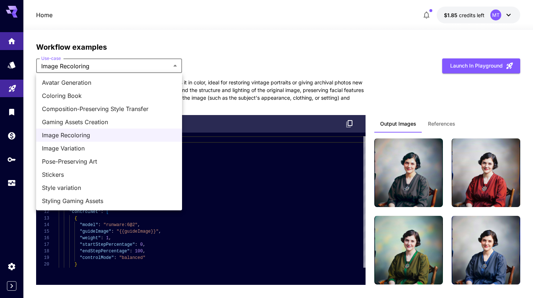
click at [63, 174] on span "Stickers" at bounding box center [109, 174] width 134 height 9
type input "********"
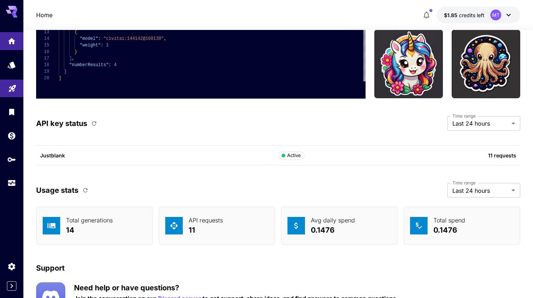
scroll to position [2324, 0]
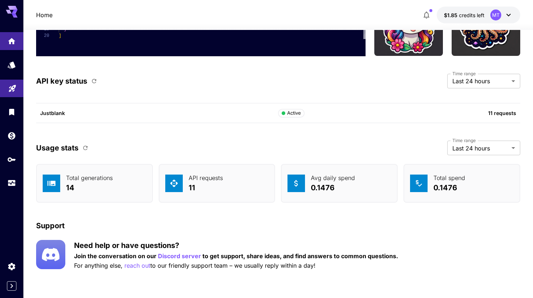
click at [194, 192] on p "11" at bounding box center [206, 187] width 34 height 11
click at [189, 182] on p "11" at bounding box center [206, 187] width 34 height 11
click at [105, 186] on p "14" at bounding box center [89, 187] width 47 height 11
click at [270, 174] on div "API requests 11" at bounding box center [217, 183] width 117 height 39
click at [343, 174] on p "Avg daily spend" at bounding box center [333, 177] width 44 height 9
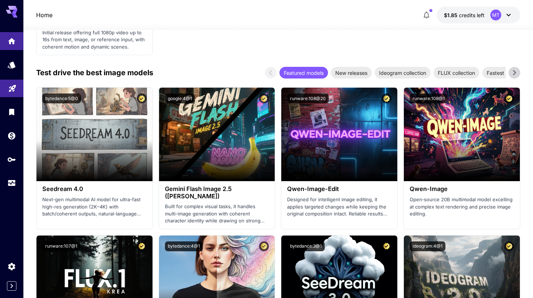
scroll to position [961, 0]
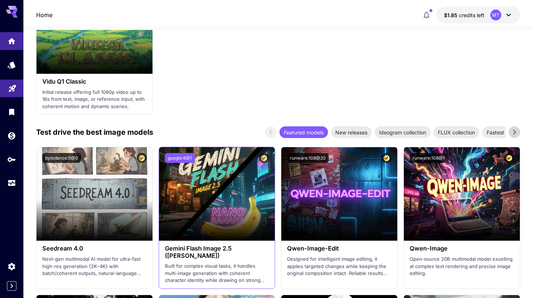
click at [186, 155] on button "google:4@1" at bounding box center [180, 158] width 30 height 10
